Goal: Obtain resource: Obtain resource

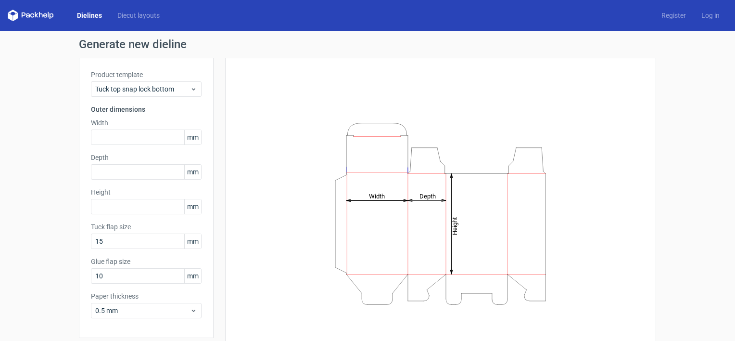
click at [139, 128] on div "Width mm" at bounding box center [146, 131] width 111 height 27
click at [135, 138] on input "text" at bounding box center [146, 136] width 111 height 15
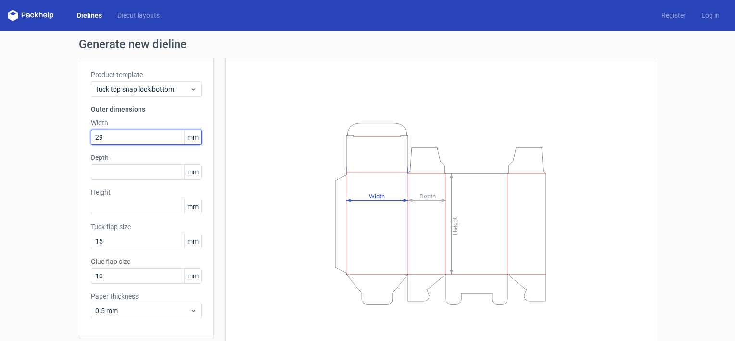
type input "29"
type input "49"
type input "119"
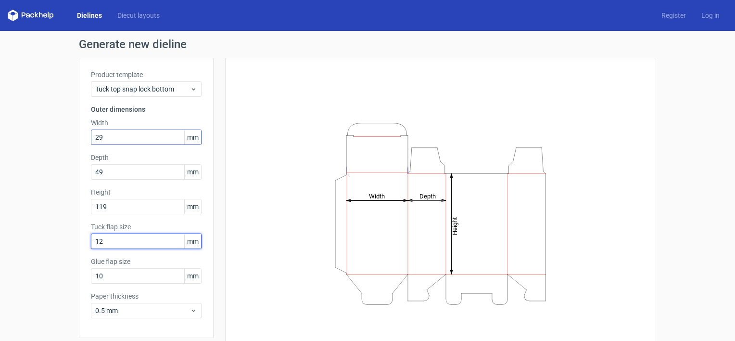
type input "12"
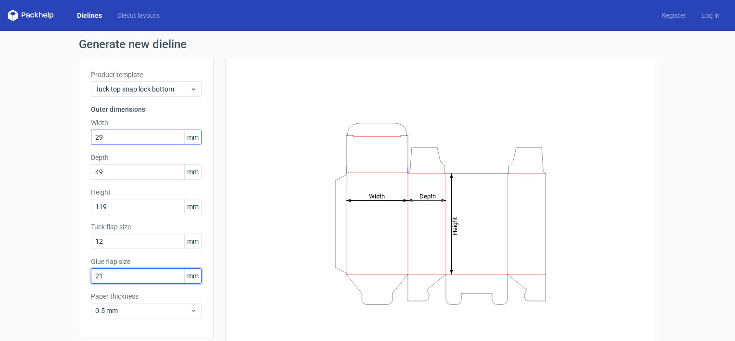
type input "2"
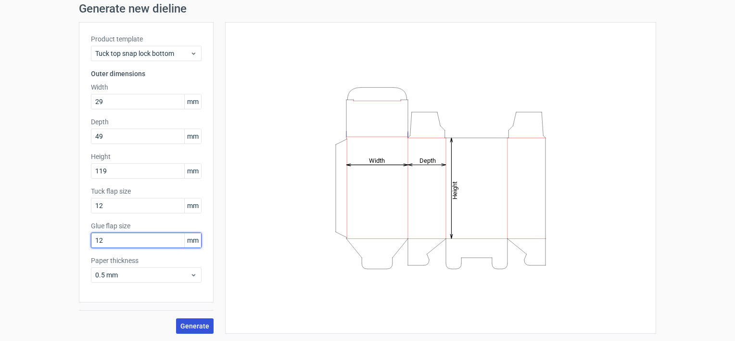
type input "12"
click at [199, 327] on span "Generate" at bounding box center [194, 325] width 29 height 7
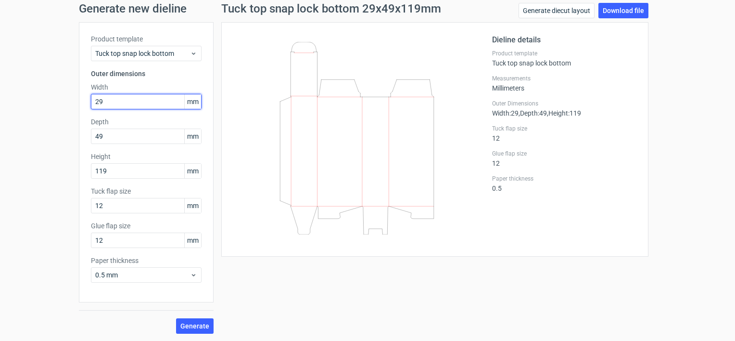
drag, startPoint x: 112, startPoint y: 99, endPoint x: 37, endPoint y: 104, distance: 74.7
click at [37, 104] on div "Generate new dieline Product template Tuck top snap lock bottom Outer dimension…" at bounding box center [367, 168] width 735 height 346
type input "49"
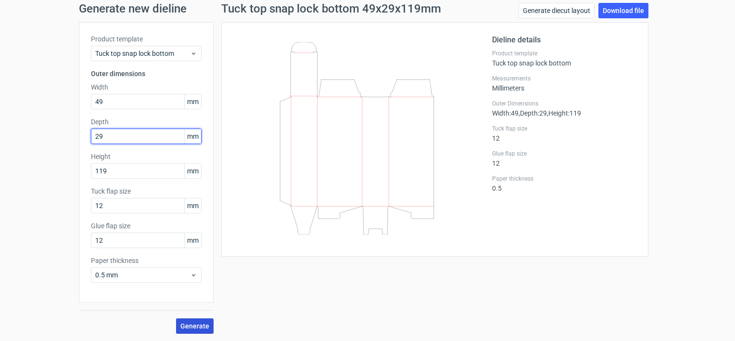
type input "29"
click at [195, 329] on span "Generate" at bounding box center [194, 325] width 29 height 7
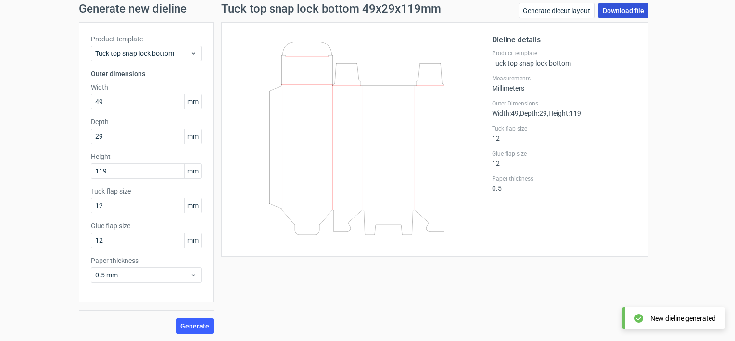
click at [616, 6] on link "Download file" at bounding box center [623, 10] width 50 height 15
